Goal: Task Accomplishment & Management: Complete application form

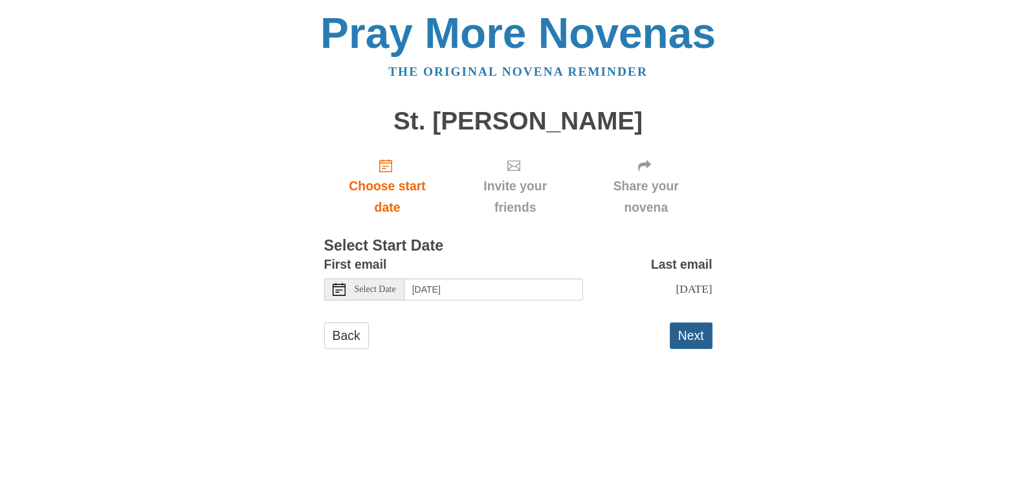
click at [699, 336] on button "Next" at bounding box center [691, 335] width 43 height 27
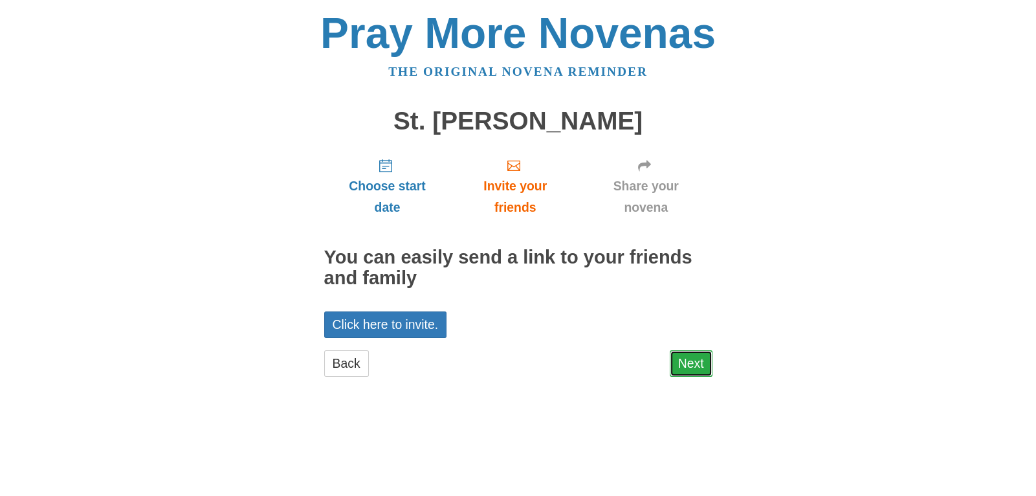
click at [694, 364] on link "Next" at bounding box center [691, 363] width 43 height 27
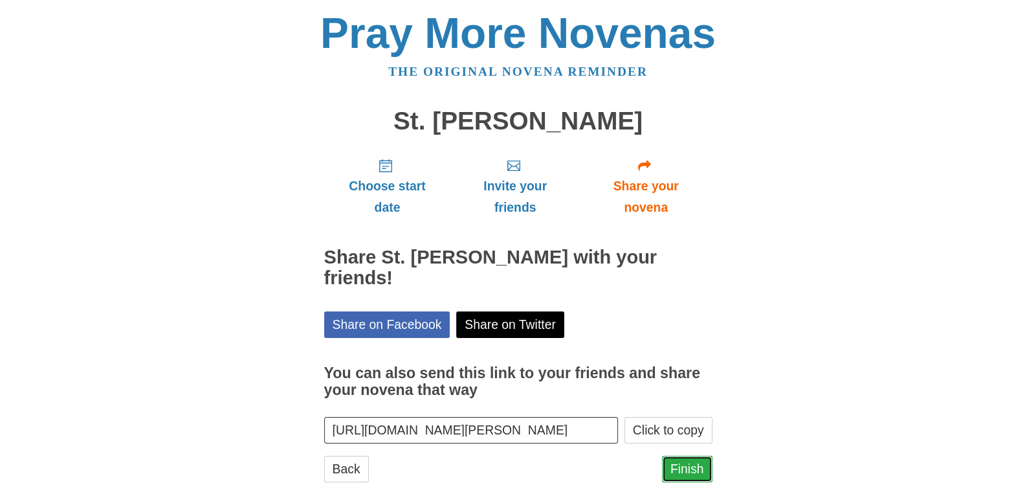
click at [684, 465] on link "Finish" at bounding box center [687, 468] width 50 height 27
